Goal: Task Accomplishment & Management: Manage account settings

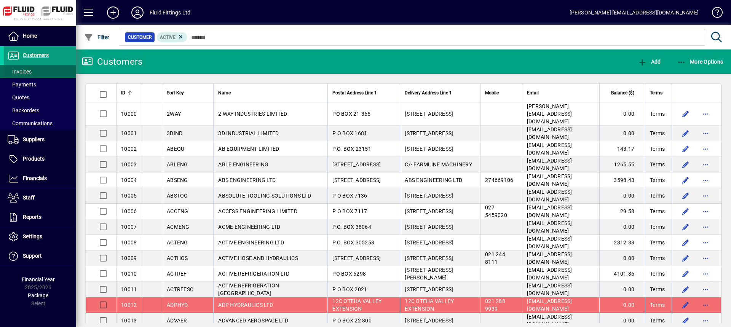
click at [40, 69] on span at bounding box center [40, 71] width 72 height 18
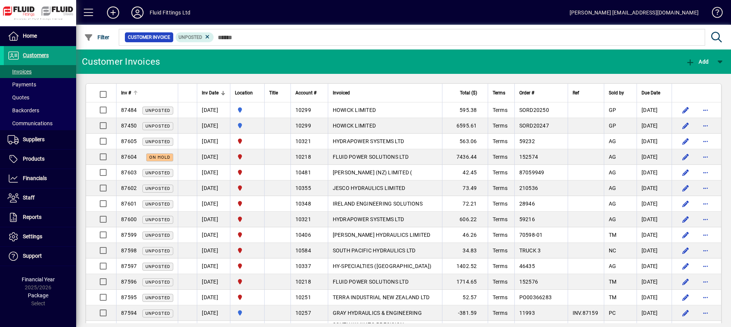
click at [145, 92] on div "Inv #" at bounding box center [147, 93] width 52 height 8
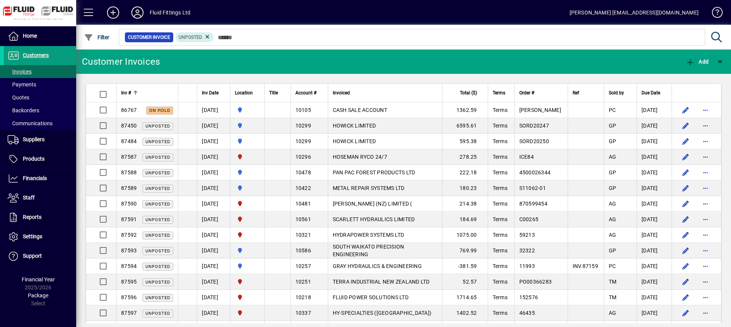
click at [145, 92] on div "Inv #" at bounding box center [147, 93] width 52 height 8
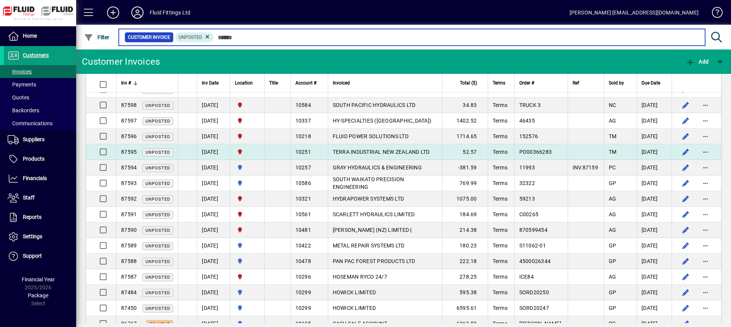
scroll to position [132, 0]
